Goal: Navigation & Orientation: Find specific page/section

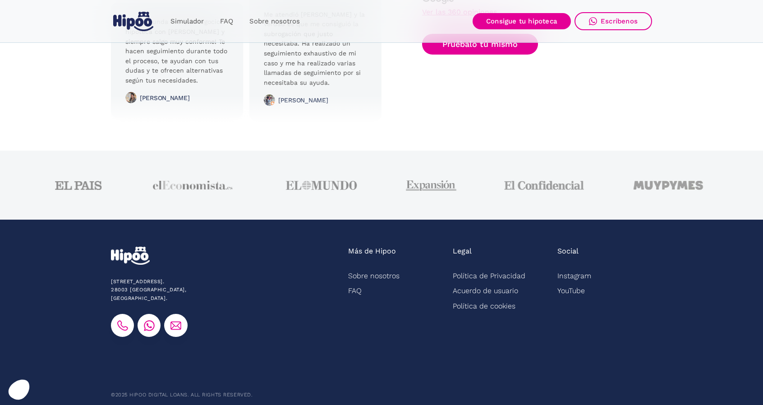
scroll to position [2254, 0]
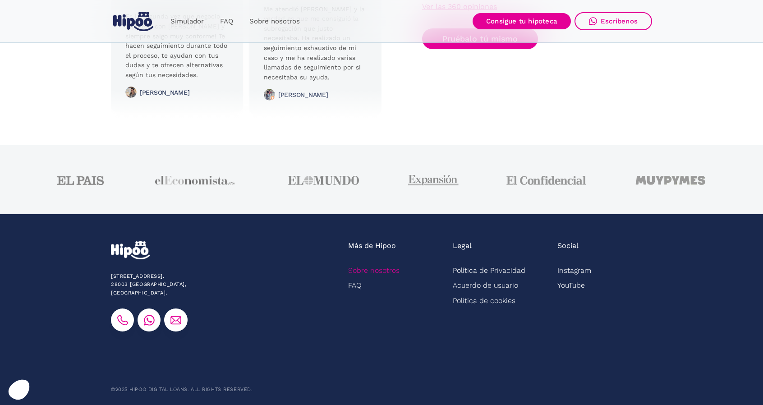
click at [379, 268] on link "Sobre nosotros" at bounding box center [373, 270] width 51 height 15
click at [584, 267] on link "Instagram" at bounding box center [574, 270] width 34 height 15
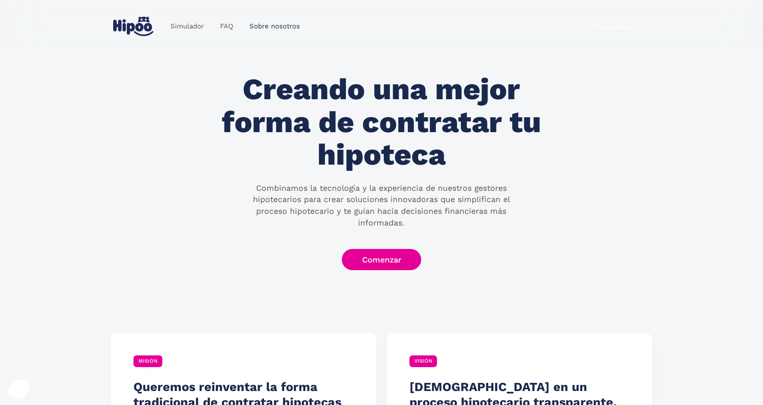
click at [263, 21] on link "Sobre nosotros" at bounding box center [274, 27] width 67 height 18
